Goal: Navigation & Orientation: Find specific page/section

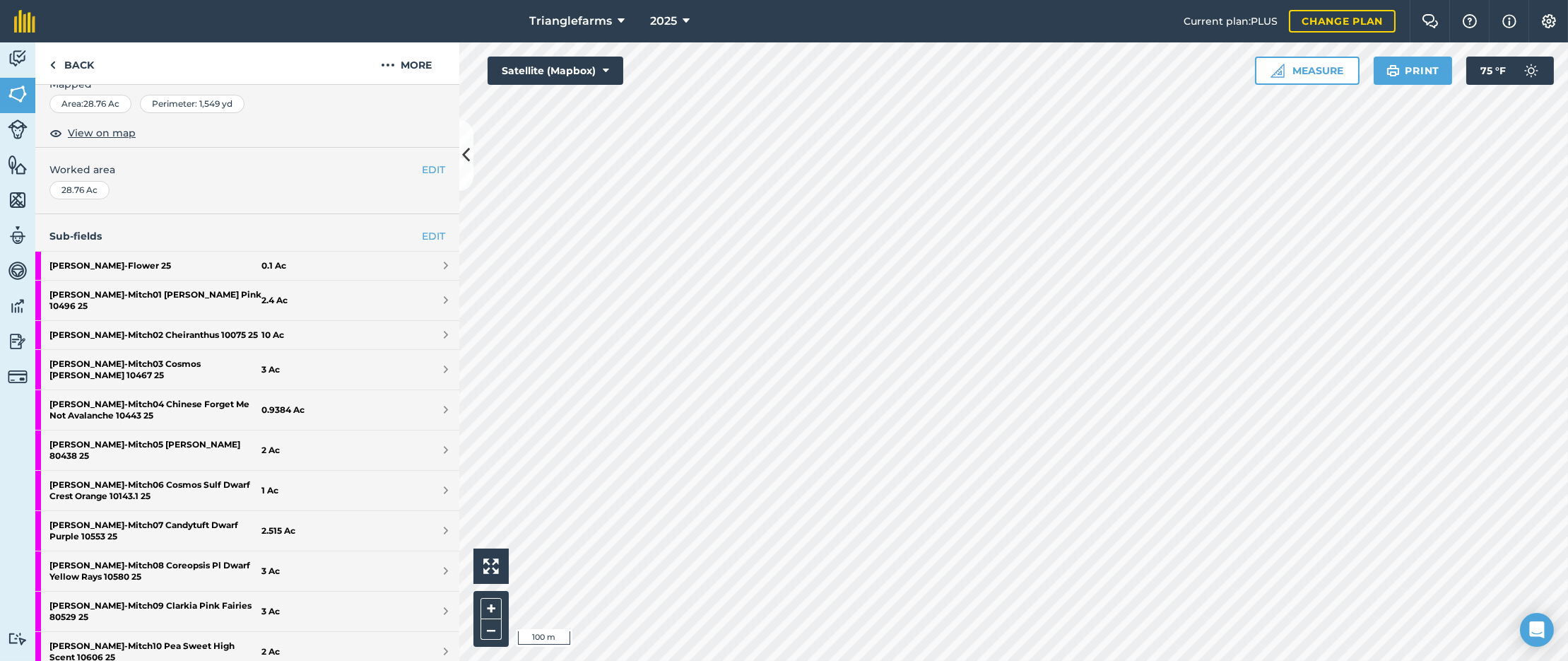
scroll to position [246, 0]
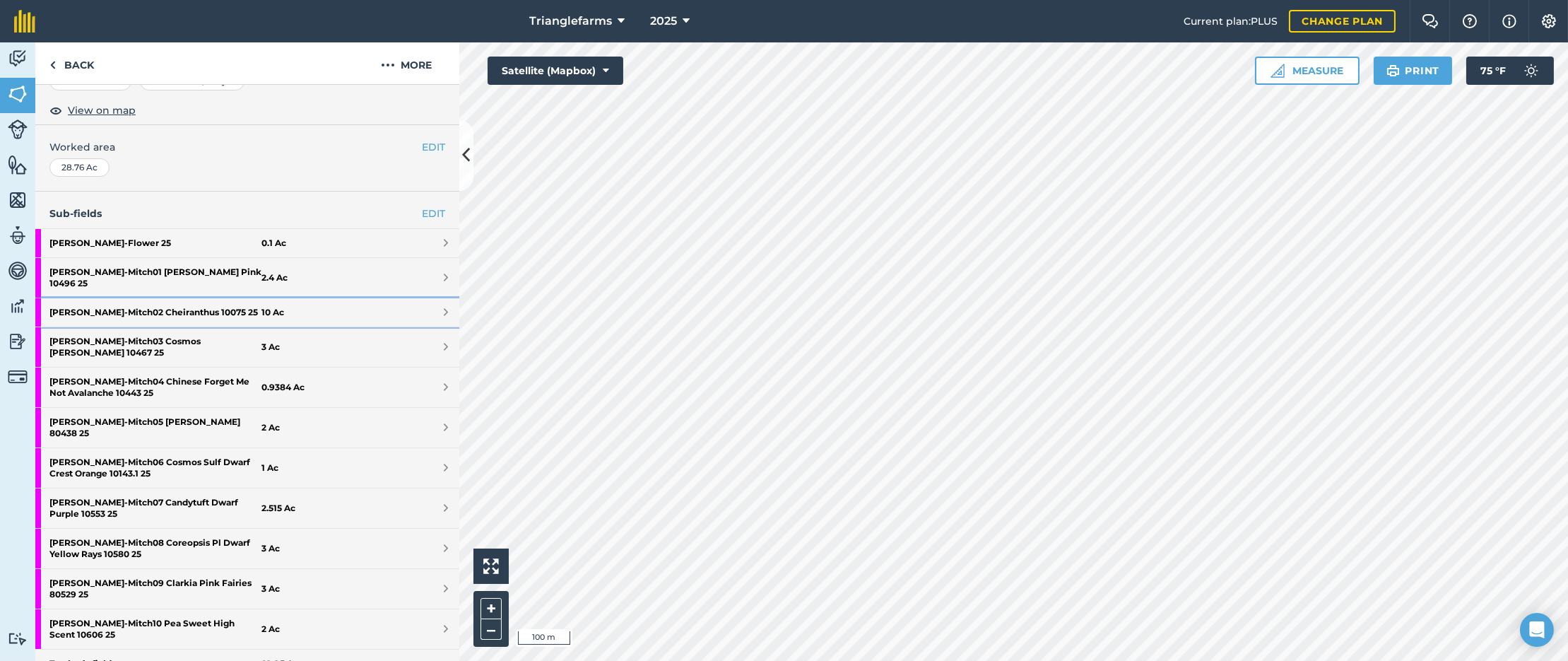
click at [146, 300] on strong "[PERSON_NAME] - Mitch02 Cheiranthus 10075 25" at bounding box center [155, 312] width 212 height 29
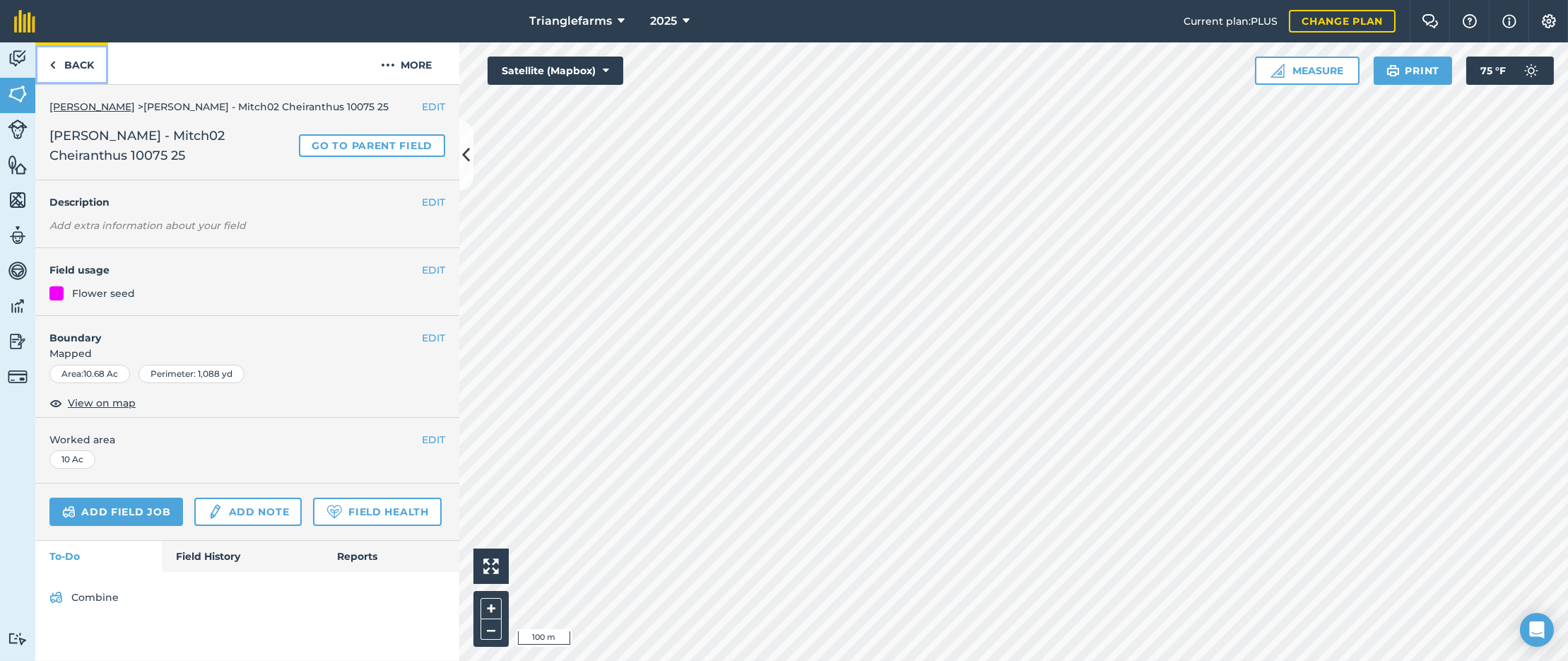
click at [49, 65] on link "Back" at bounding box center [71, 64] width 72 height 42
